Goal: Navigation & Orientation: Understand site structure

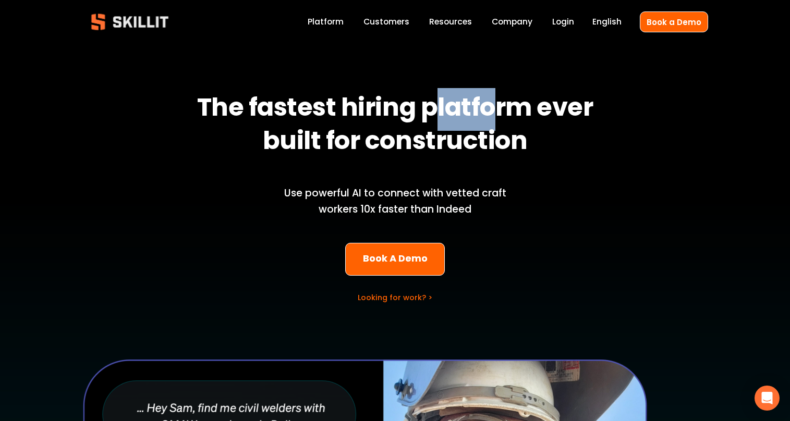
drag, startPoint x: 450, startPoint y: 106, endPoint x: 494, endPoint y: 110, distance: 45.0
click at [496, 108] on strong "The fastest hiring platform ever built for construction" at bounding box center [397, 126] width 401 height 76
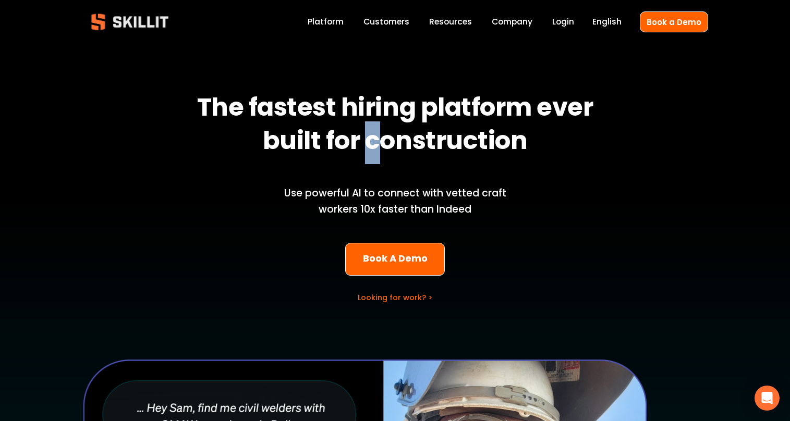
click at [400, 137] on strong "The fastest hiring platform ever built for construction" at bounding box center [397, 126] width 401 height 76
drag, startPoint x: 385, startPoint y: 191, endPoint x: 439, endPoint y: 194, distance: 54.3
click at [431, 193] on p "Use powerful AI to connect with vetted craft workers 10x faster than Indeed" at bounding box center [396, 202] width 258 height 32
click at [465, 195] on p "Use powerful AI to connect with vetted craft workers 10x faster than Indeed" at bounding box center [396, 202] width 258 height 32
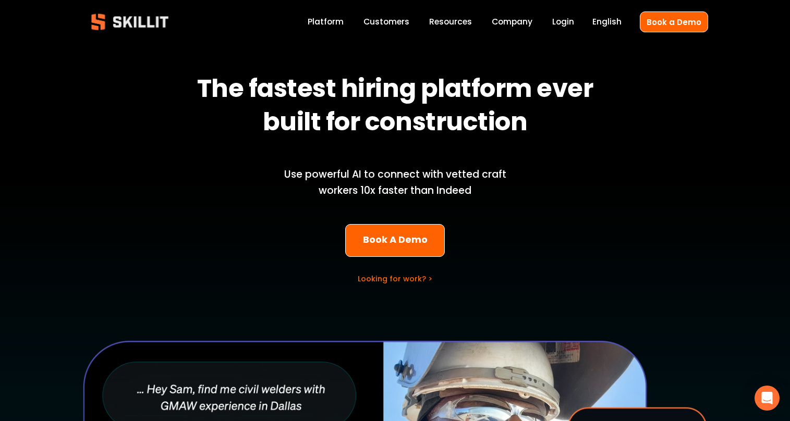
click at [480, 194] on p "Use powerful AI to connect with vetted craft workers 10x faster than Indeed" at bounding box center [396, 183] width 258 height 32
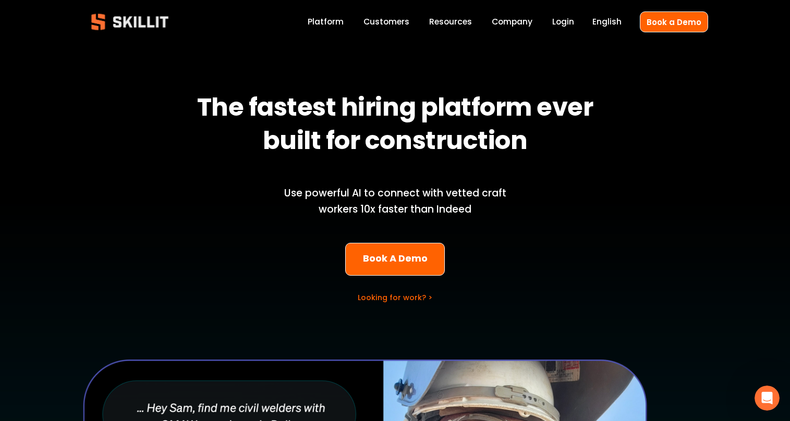
click at [395, 23] on link "Customers" at bounding box center [387, 22] width 46 height 14
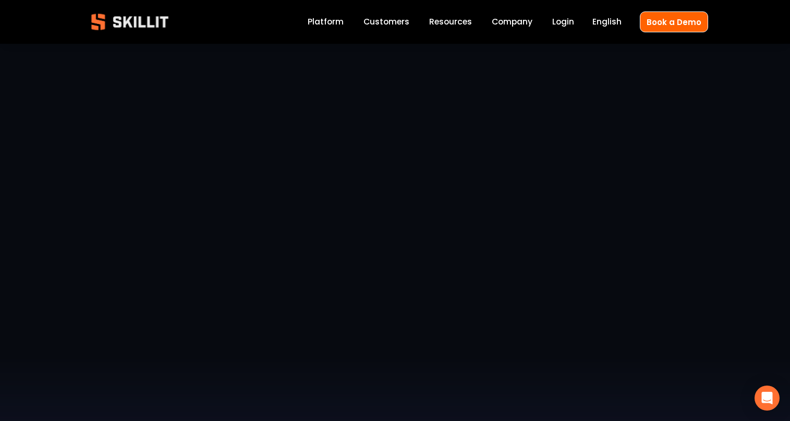
scroll to position [434, 0]
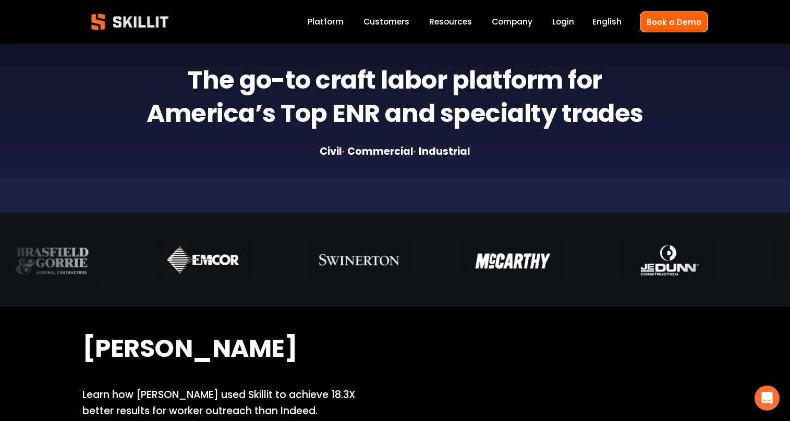
click at [344, 20] on link "Platform" at bounding box center [326, 22] width 36 height 14
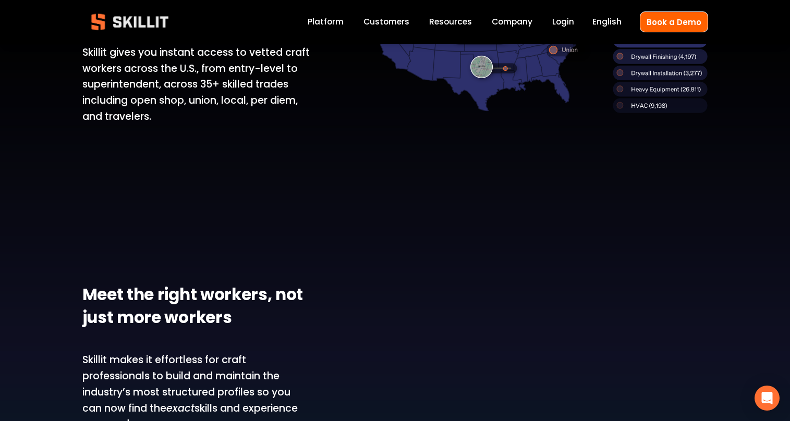
scroll to position [835, 0]
